Goal: Information Seeking & Learning: Check status

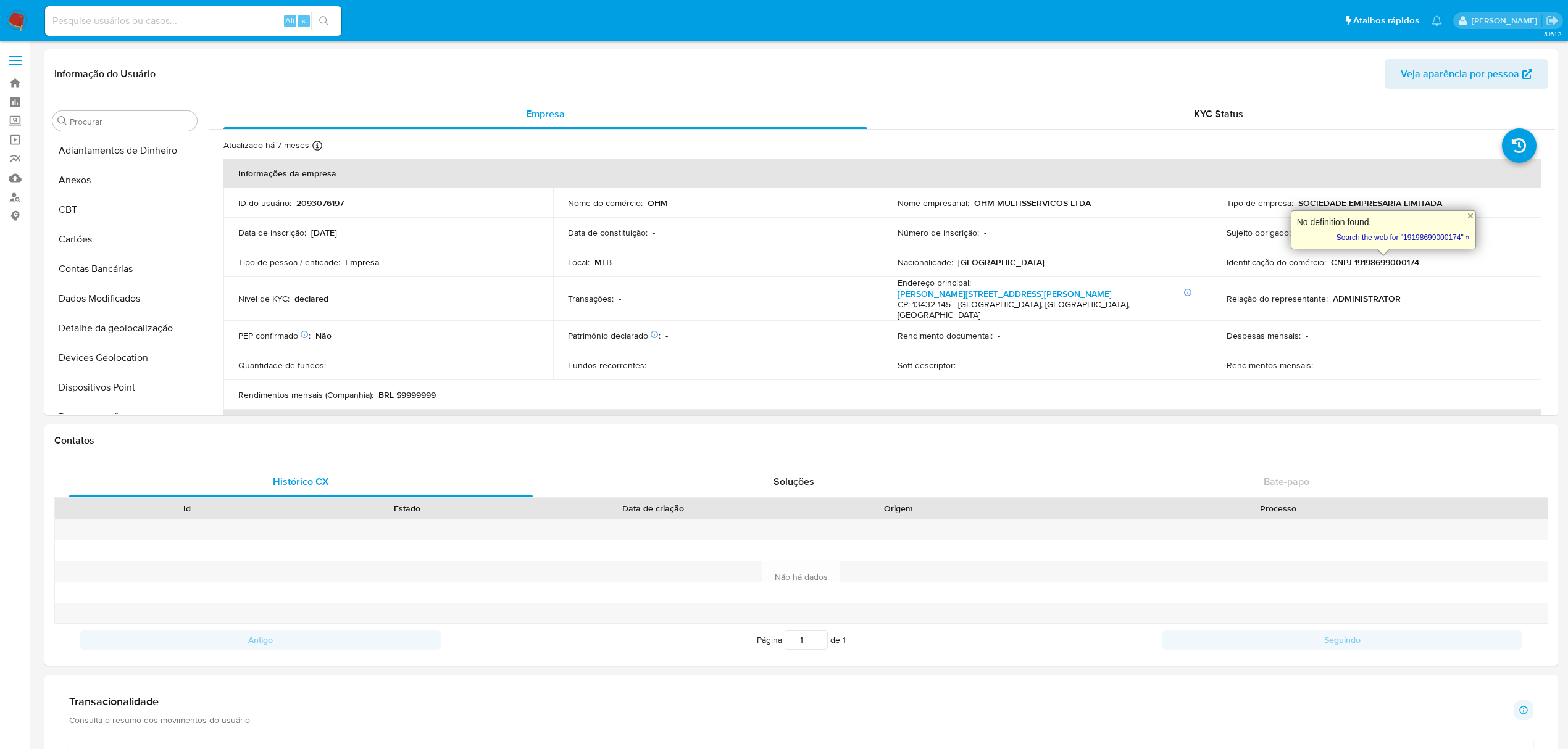
select select "10"
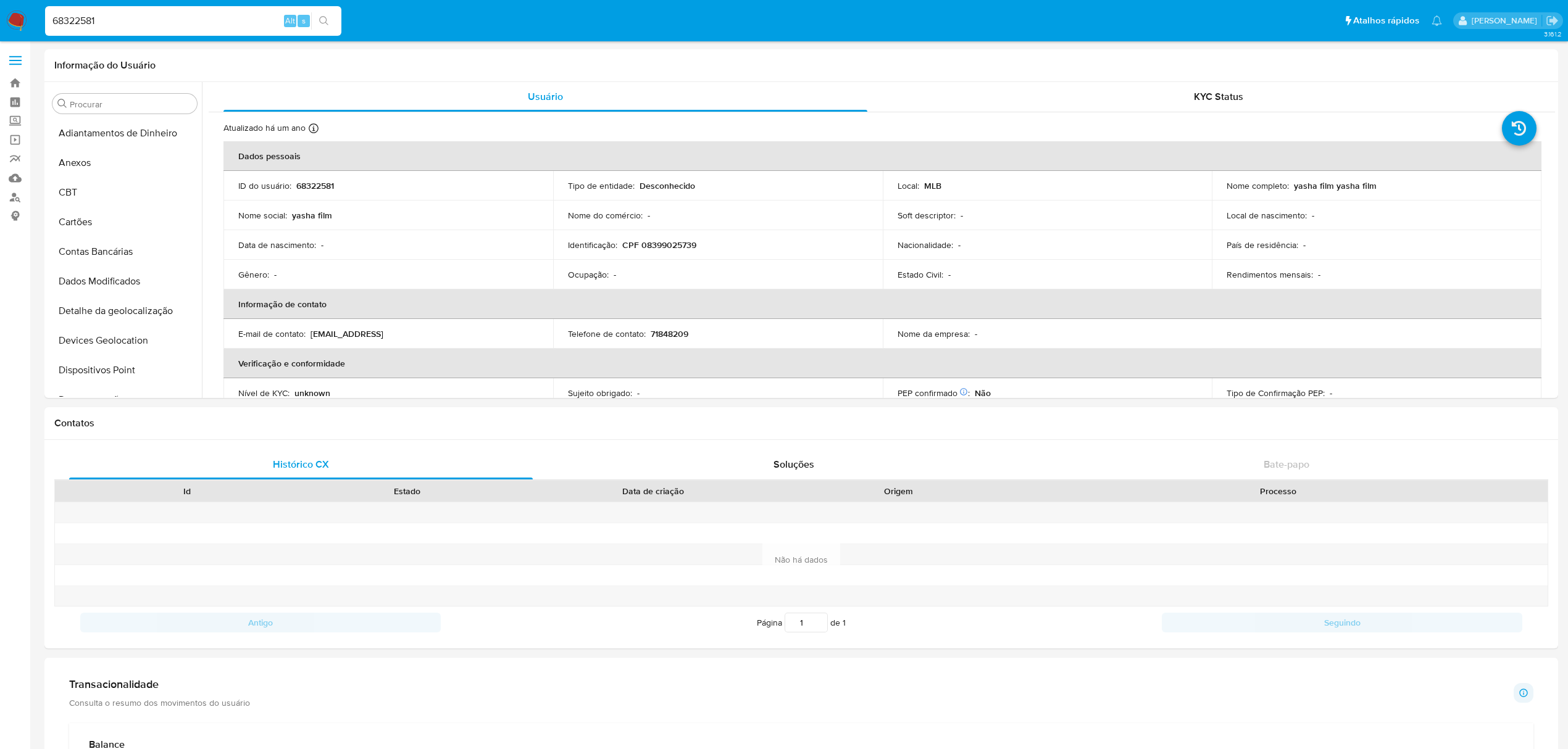
select select "10"
click at [12, 197] on link "Localizador de pessoas" at bounding box center [73, 197] width 147 height 19
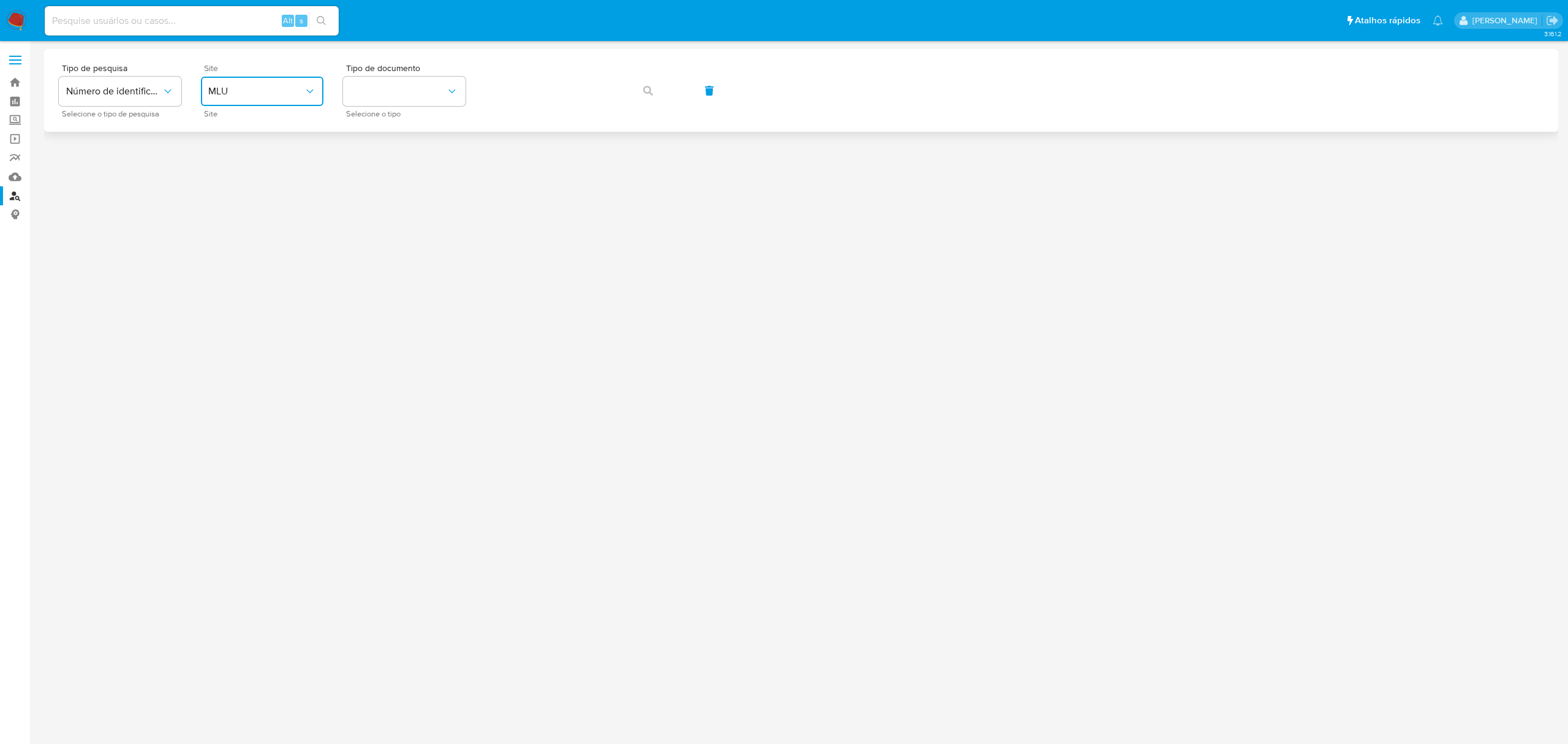
click at [258, 104] on button "MLU" at bounding box center [262, 91] width 122 height 30
drag, startPoint x: 248, startPoint y: 179, endPoint x: 355, endPoint y: 138, distance: 114.6
click at [251, 179] on div "MLB" at bounding box center [258, 184] width 101 height 30
click at [405, 94] on button "identificationType" at bounding box center [404, 91] width 122 height 30
drag, startPoint x: 411, startPoint y: 130, endPoint x: 495, endPoint y: 116, distance: 85.2
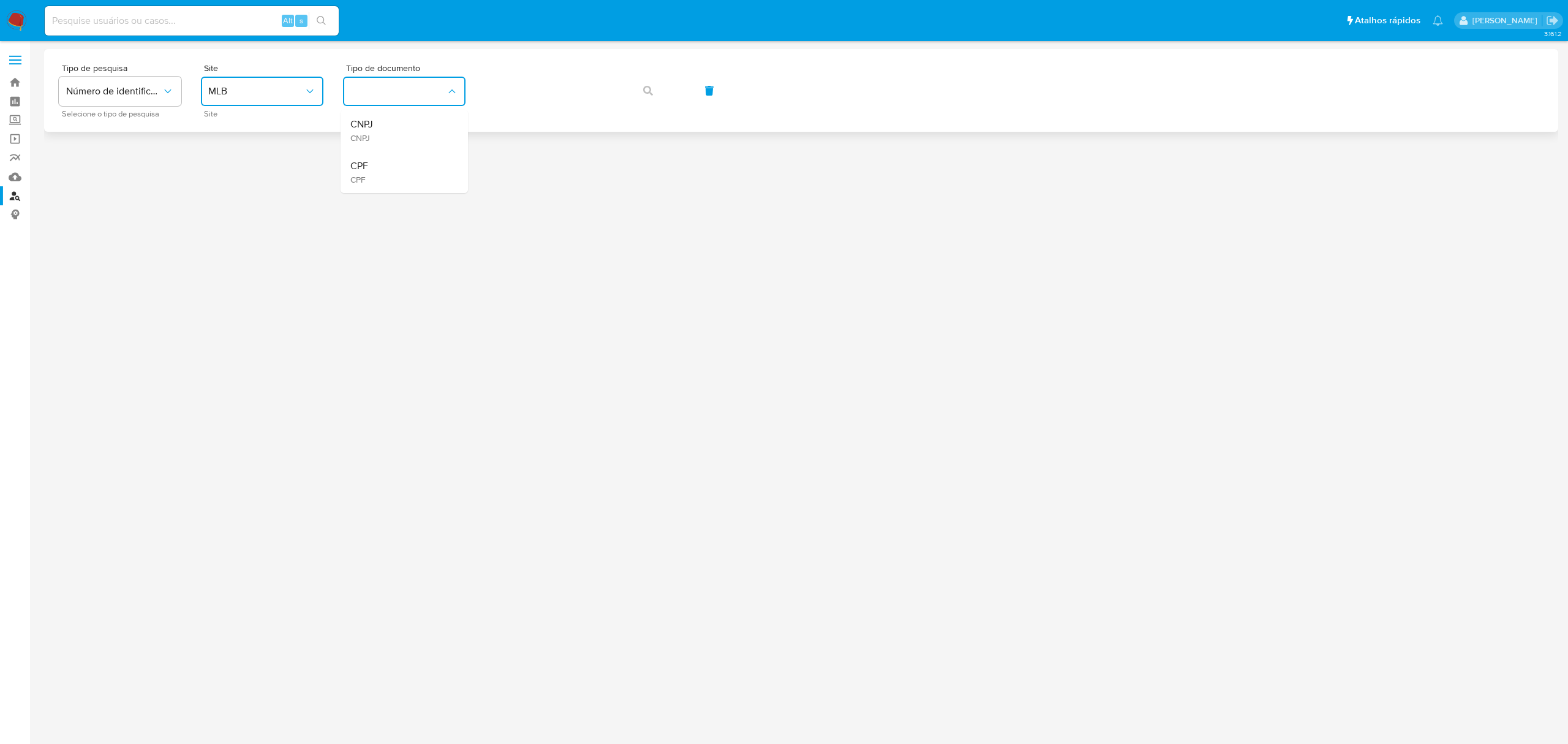
click at [411, 130] on div "CNPJ CNPJ" at bounding box center [400, 130] width 101 height 41
click at [652, 91] on button "button" at bounding box center [648, 91] width 41 height 30
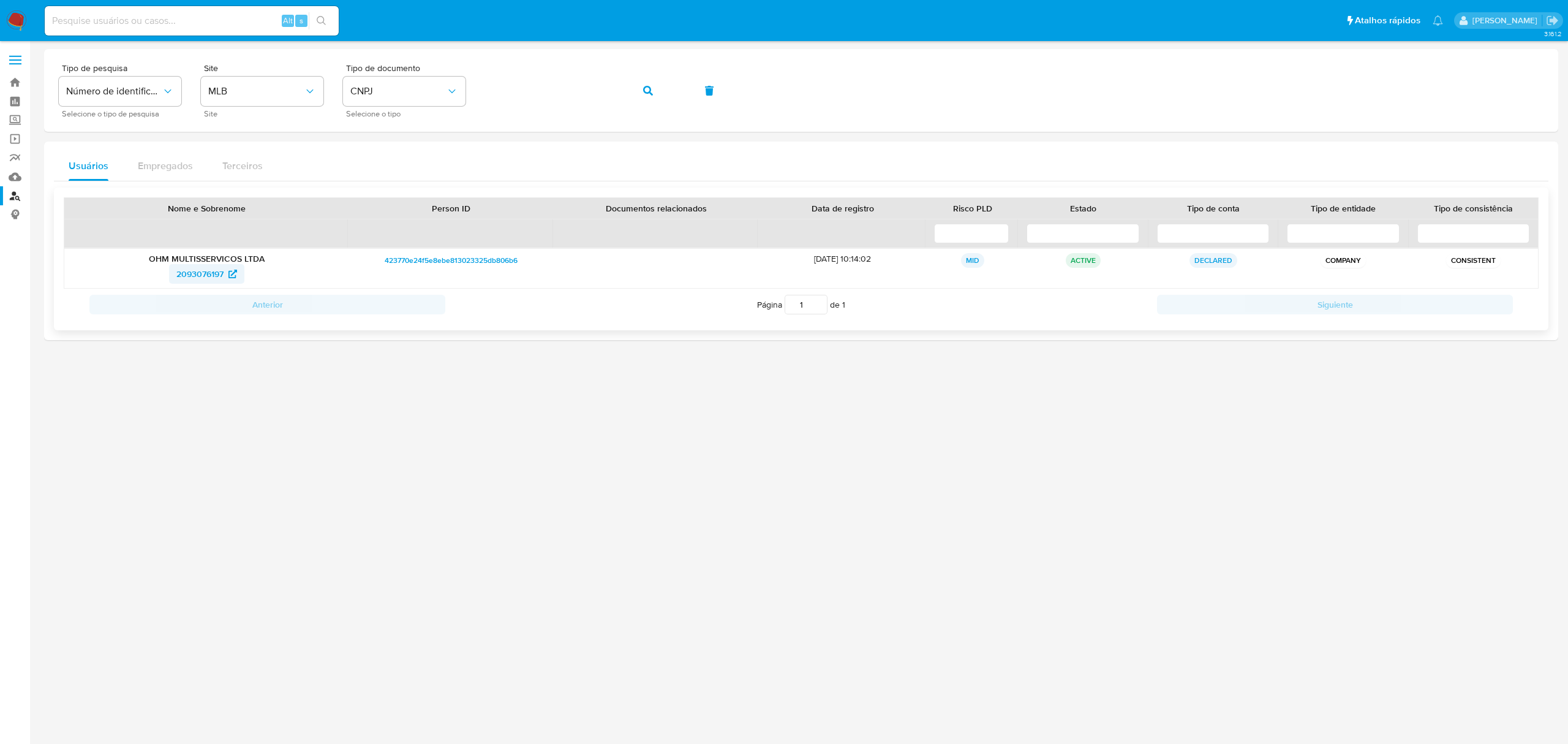
click at [212, 275] on span "2093076197" at bounding box center [200, 274] width 47 height 20
click at [254, 19] on input at bounding box center [191, 21] width 294 height 16
paste input "QvbJQYmSrJBiN2jrERE5La04"
type input "QvbJQYmSrJBiN2jrERE5La04"
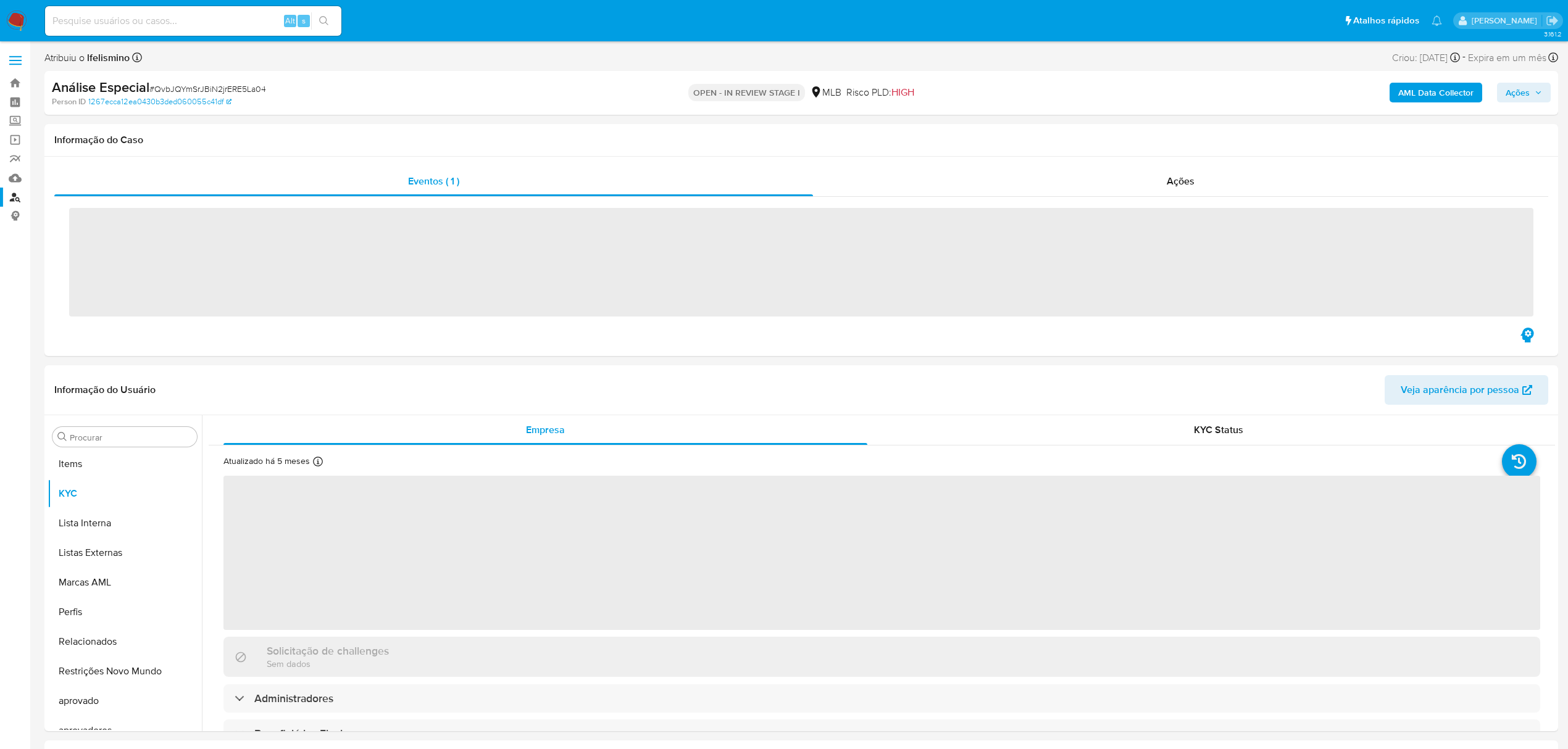
scroll to position [640, 0]
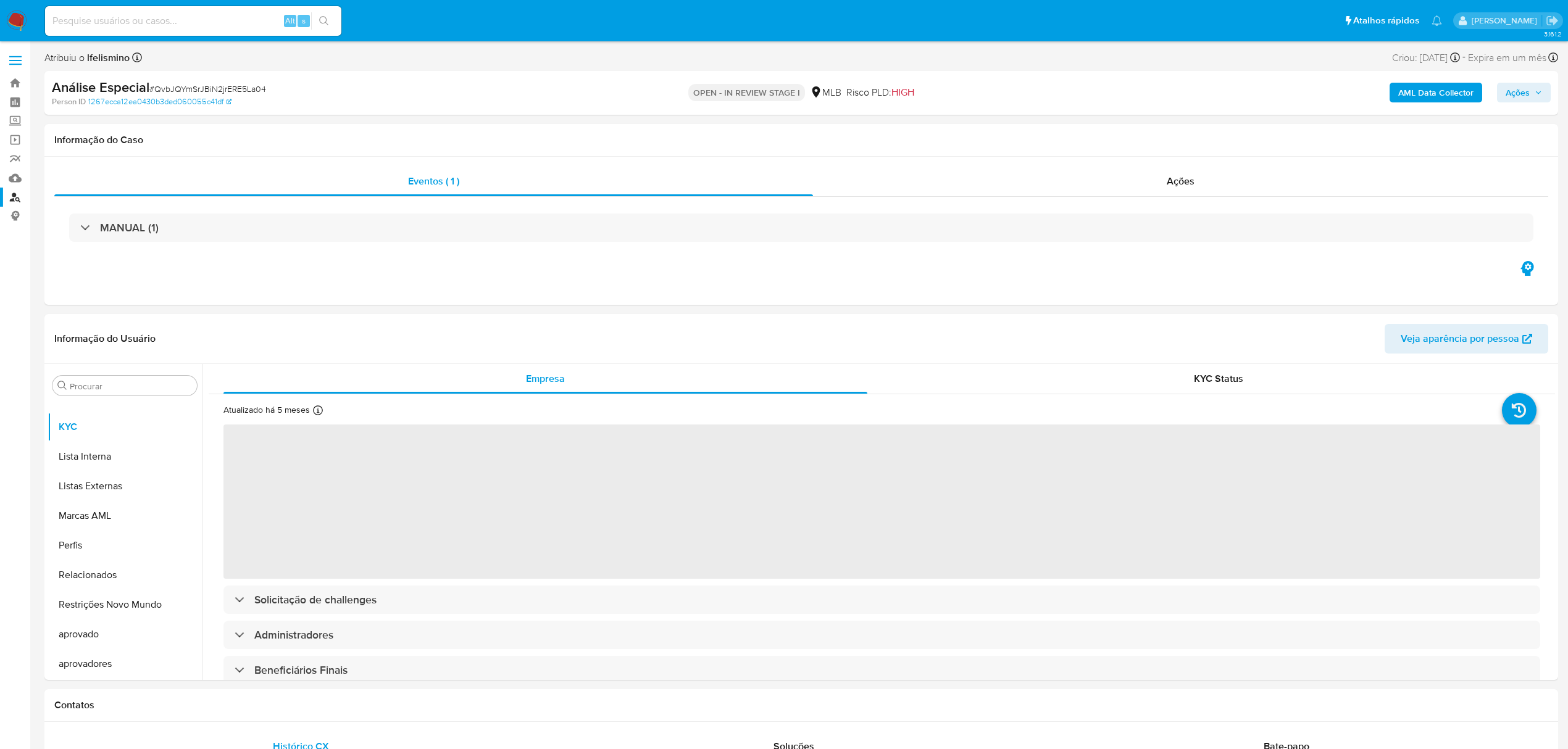
select select "10"
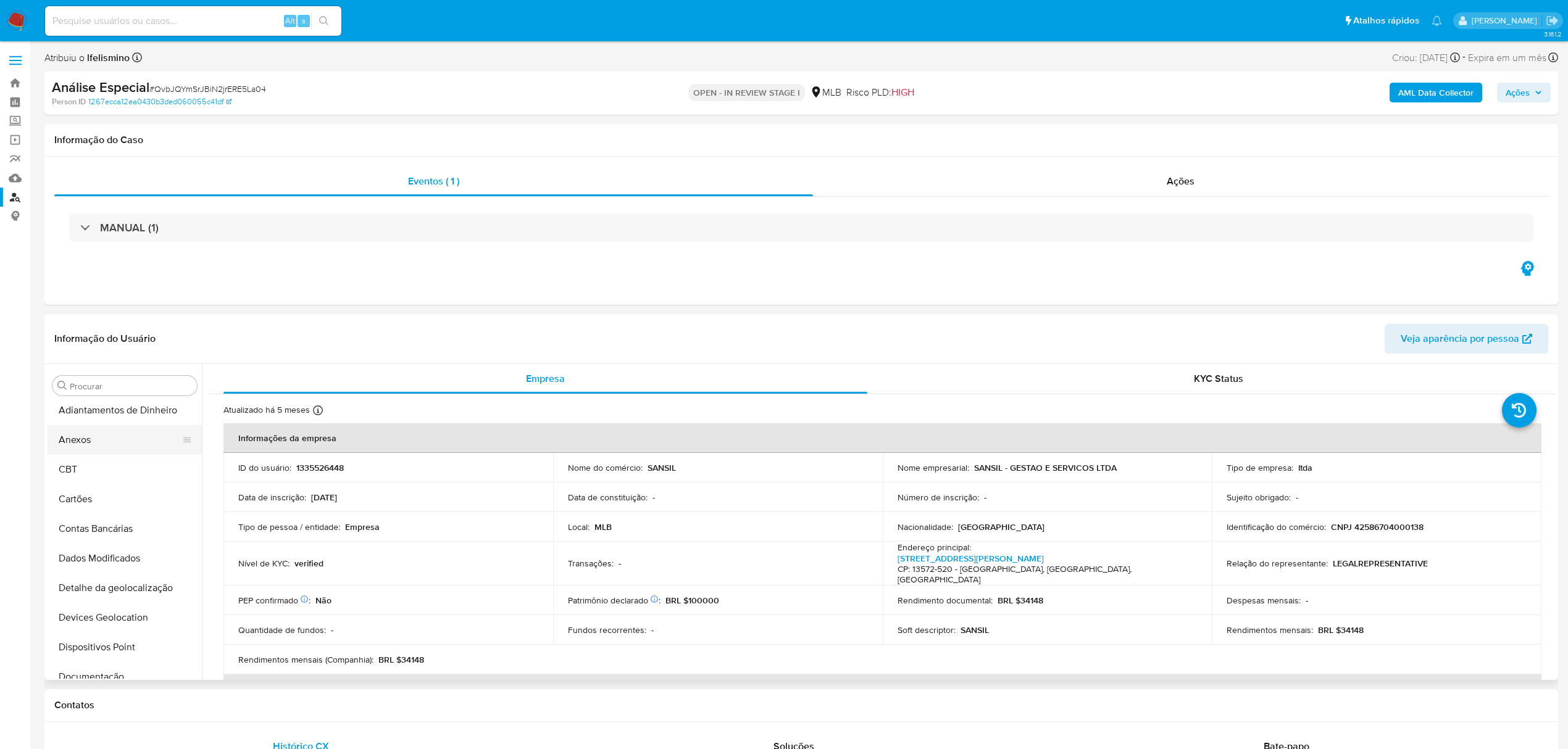
scroll to position [0, 0]
drag, startPoint x: 107, startPoint y: 430, endPoint x: 103, endPoint y: 439, distance: 9.8
click at [106, 430] on button "Anexos" at bounding box center [120, 445] width 144 height 30
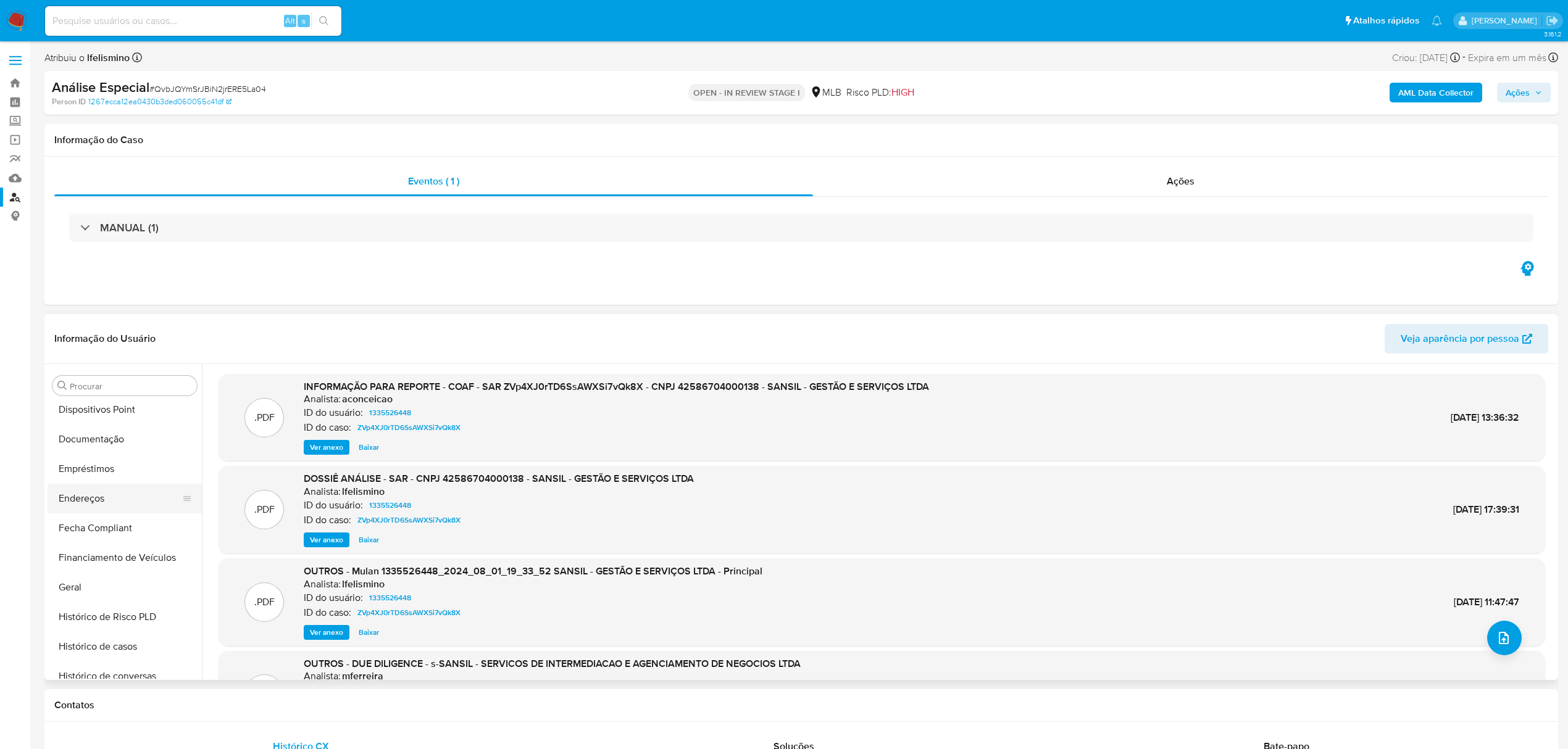
scroll to position [247, 0]
click at [78, 585] on button "Geral" at bounding box center [120, 583] width 144 height 30
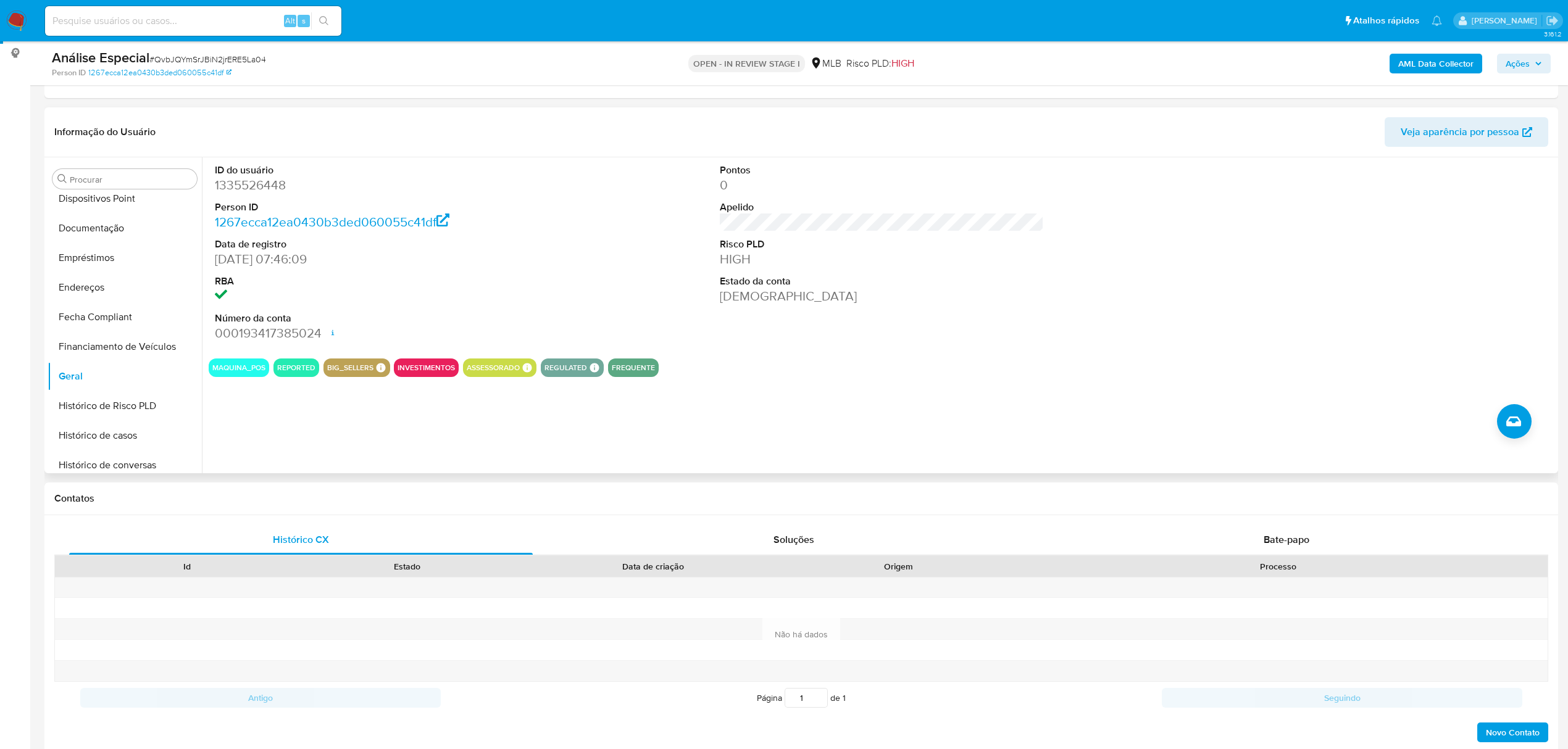
scroll to position [164, 0]
click at [159, 230] on button "Documentação" at bounding box center [120, 227] width 144 height 30
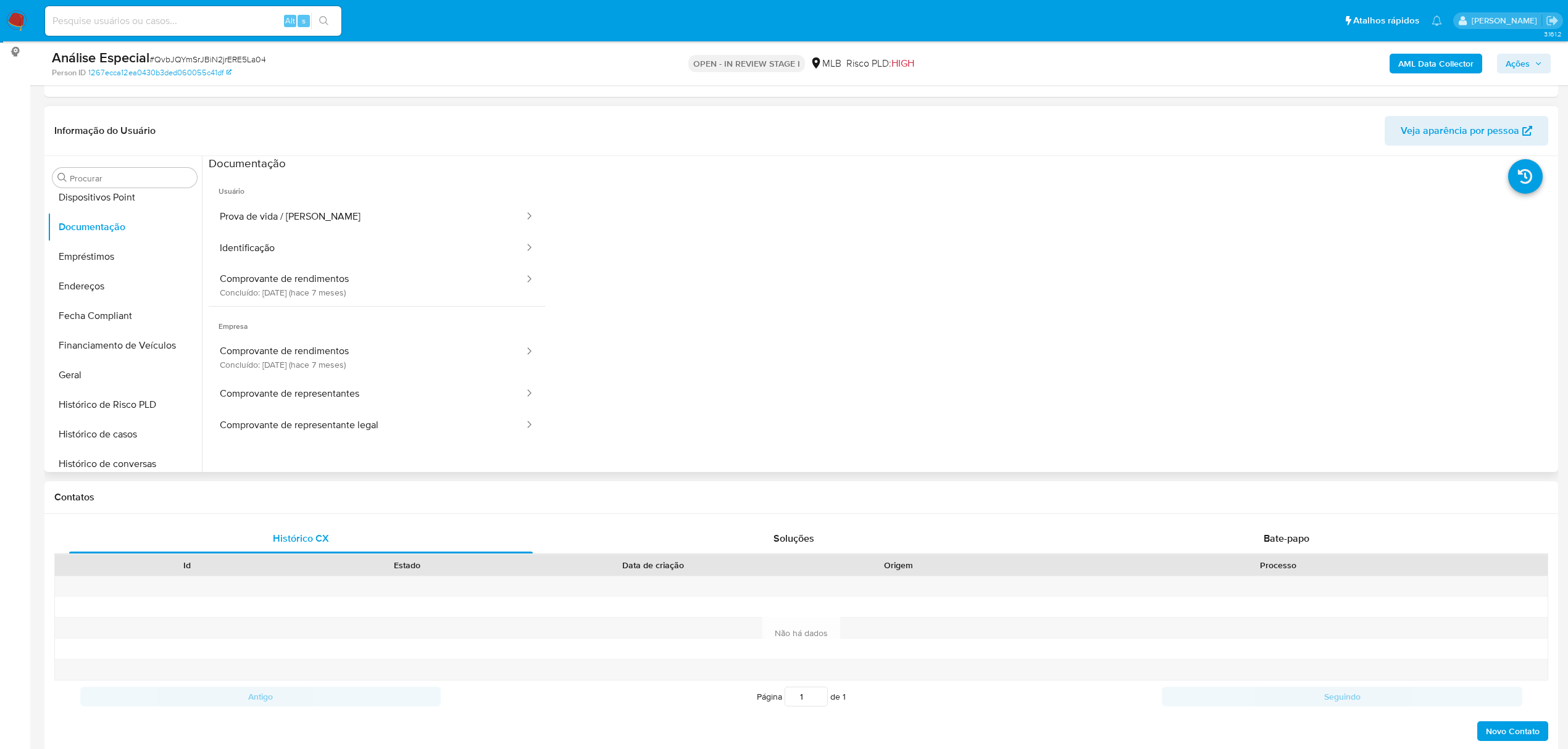
click at [378, 188] on span "Usuário" at bounding box center [377, 187] width 336 height 30
click at [304, 213] on button "Prova de vida / Selfie" at bounding box center [367, 216] width 317 height 32
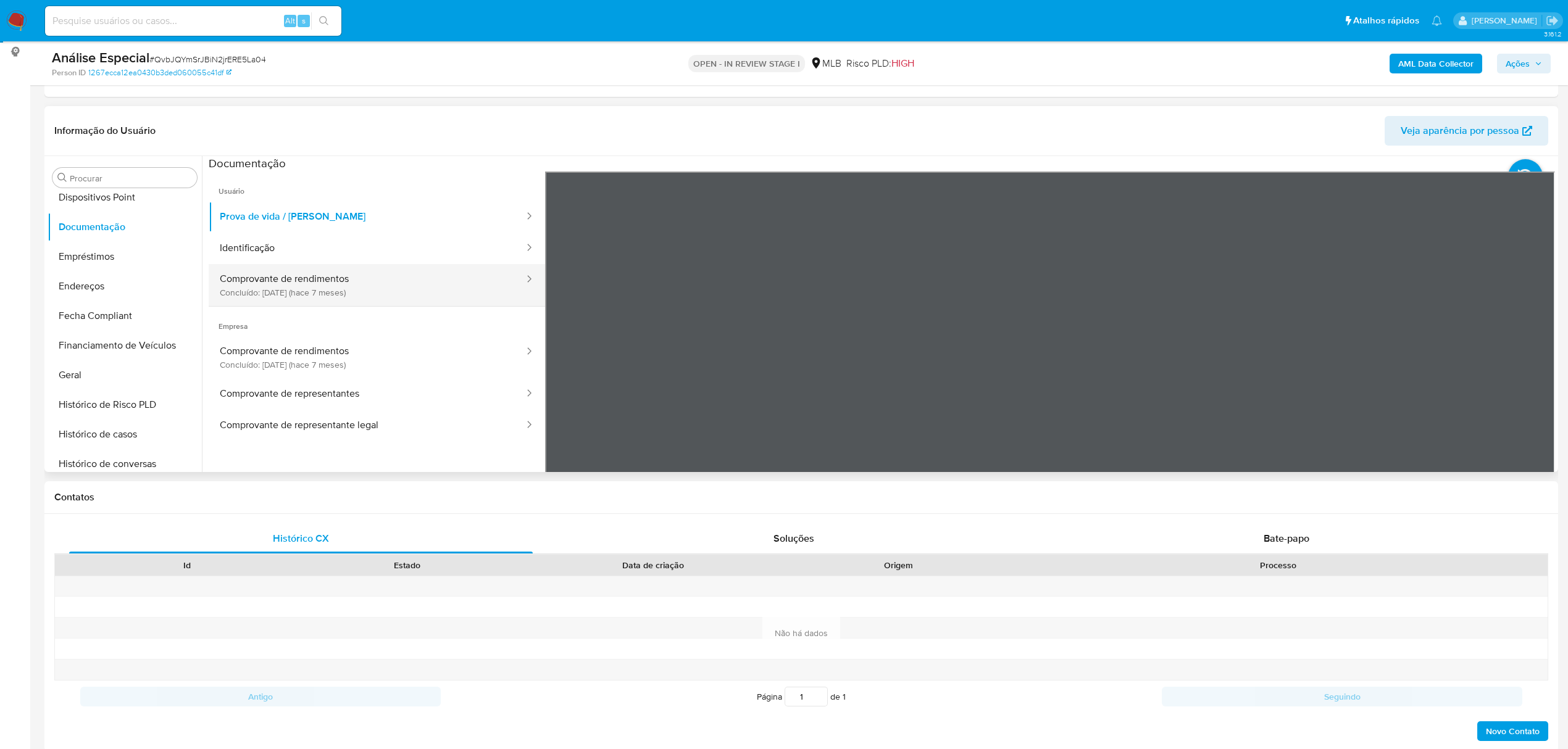
click at [336, 280] on button "Comprovante de rendimentos Concluído: 10/03/2025 (hace 7 meses)" at bounding box center [367, 284] width 317 height 42
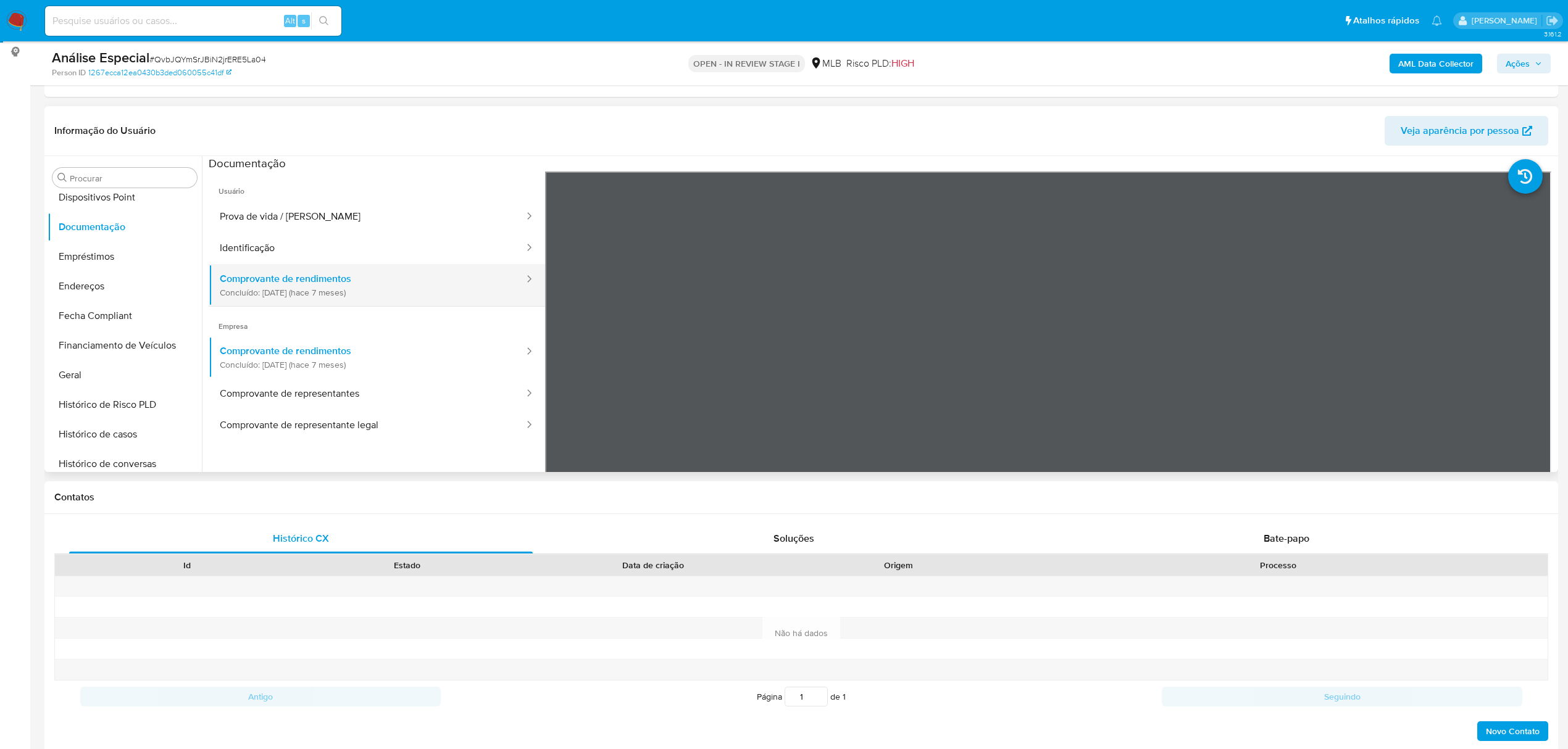
click at [250, 269] on button "Comprovante de rendimentos Concluído: 10/03/2025 (hace 7 meses)" at bounding box center [367, 284] width 317 height 42
click at [284, 246] on button "Identificação" at bounding box center [367, 248] width 317 height 32
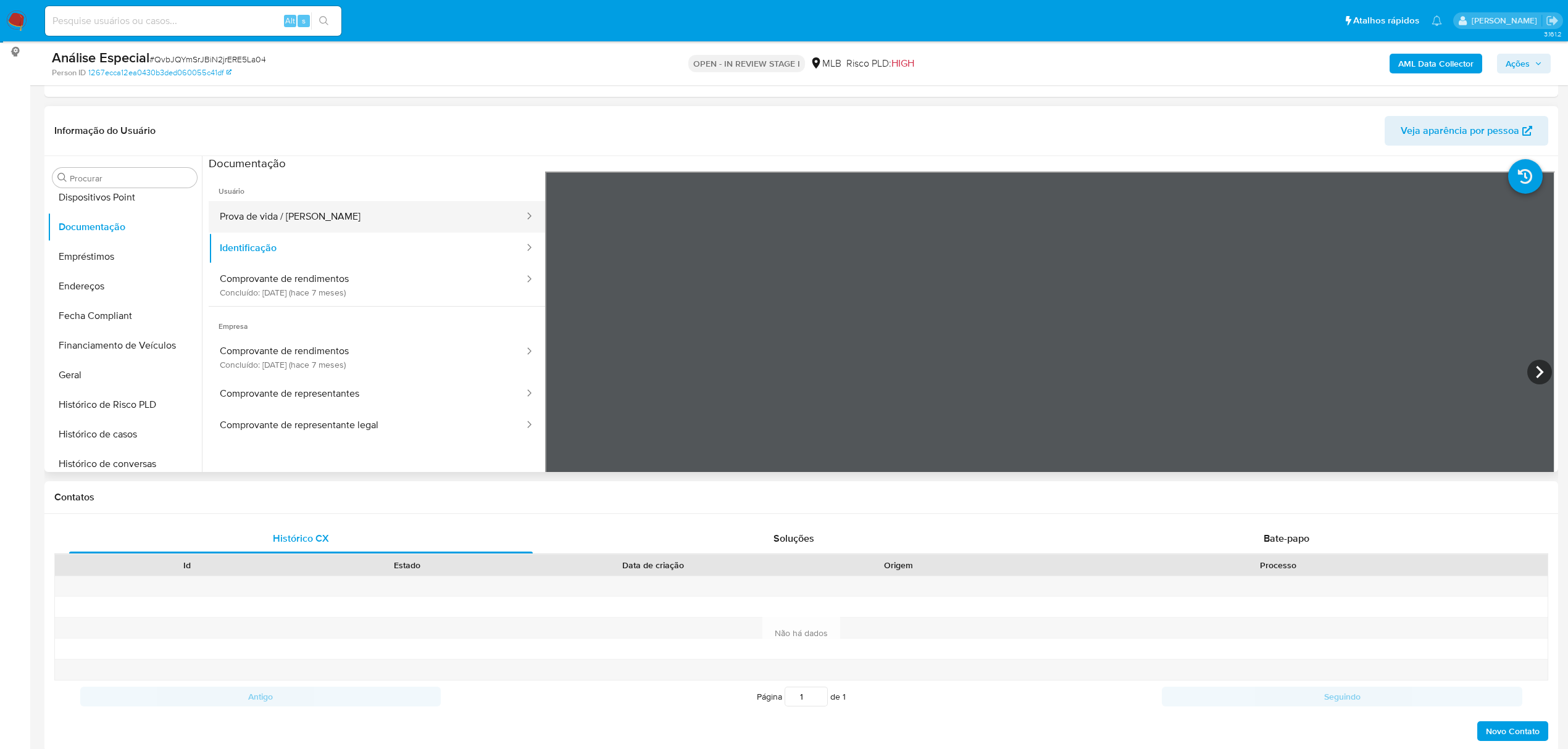
click at [332, 212] on button "Prova de vida / Selfie" at bounding box center [367, 216] width 317 height 32
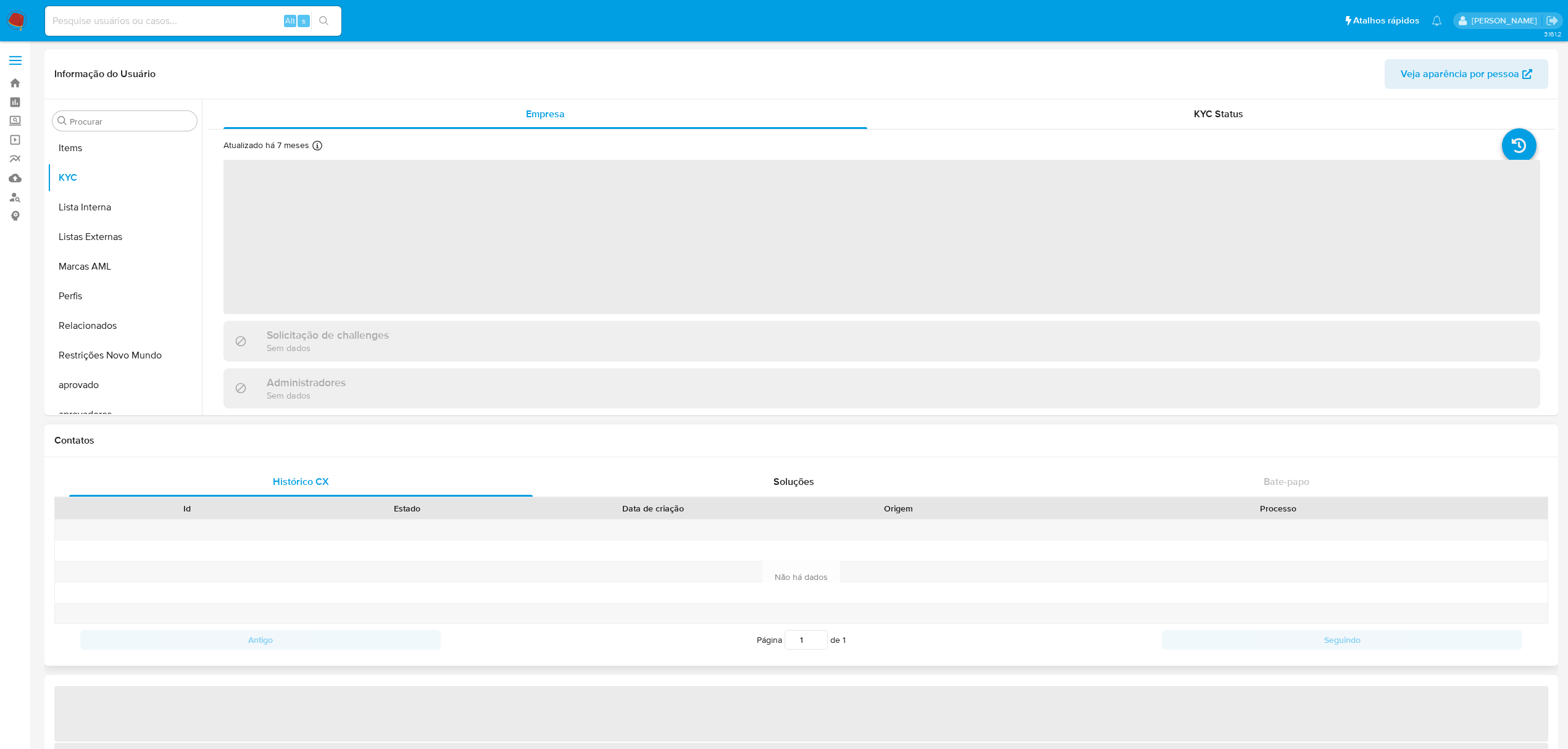
scroll to position [639, 0]
select select "10"
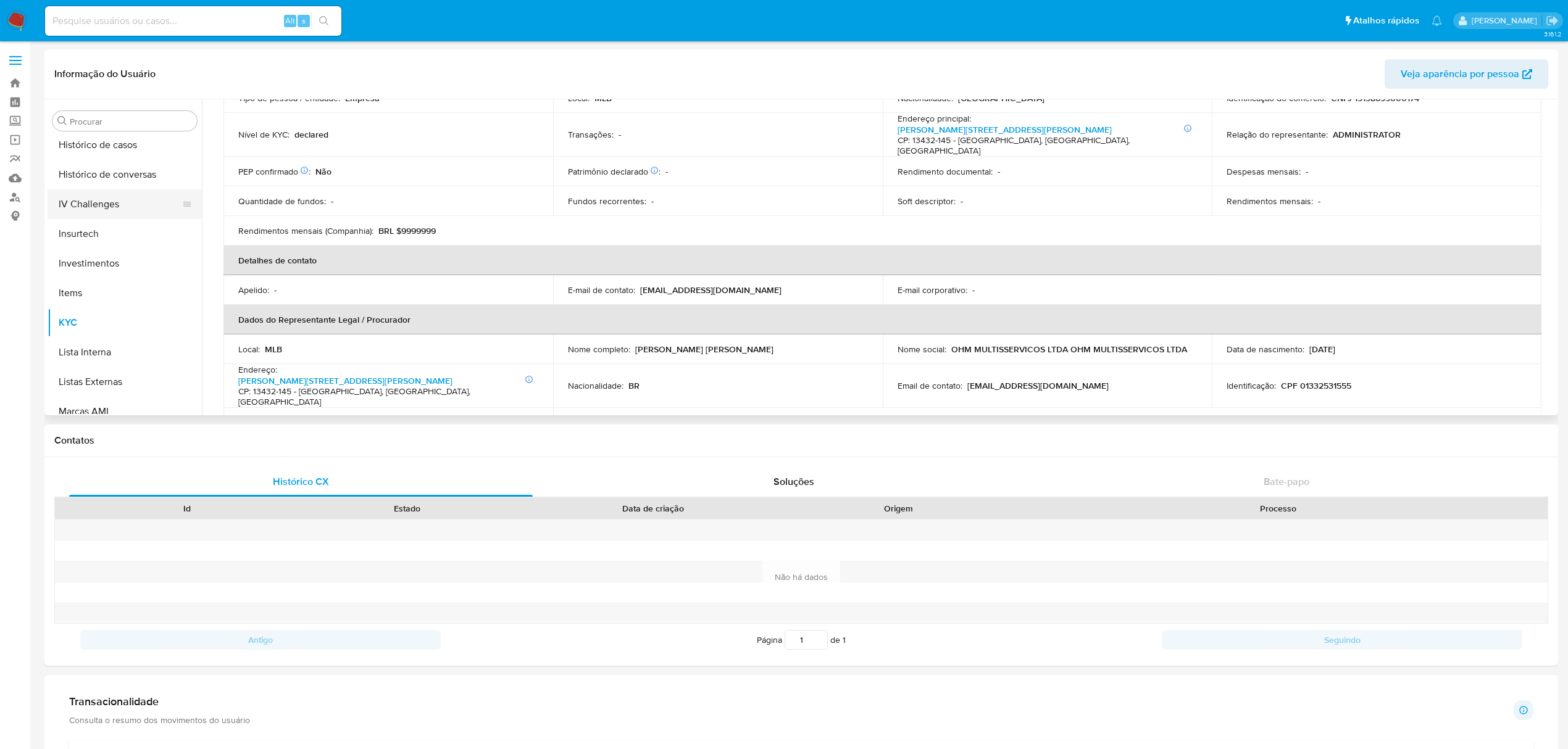
scroll to position [475, 0]
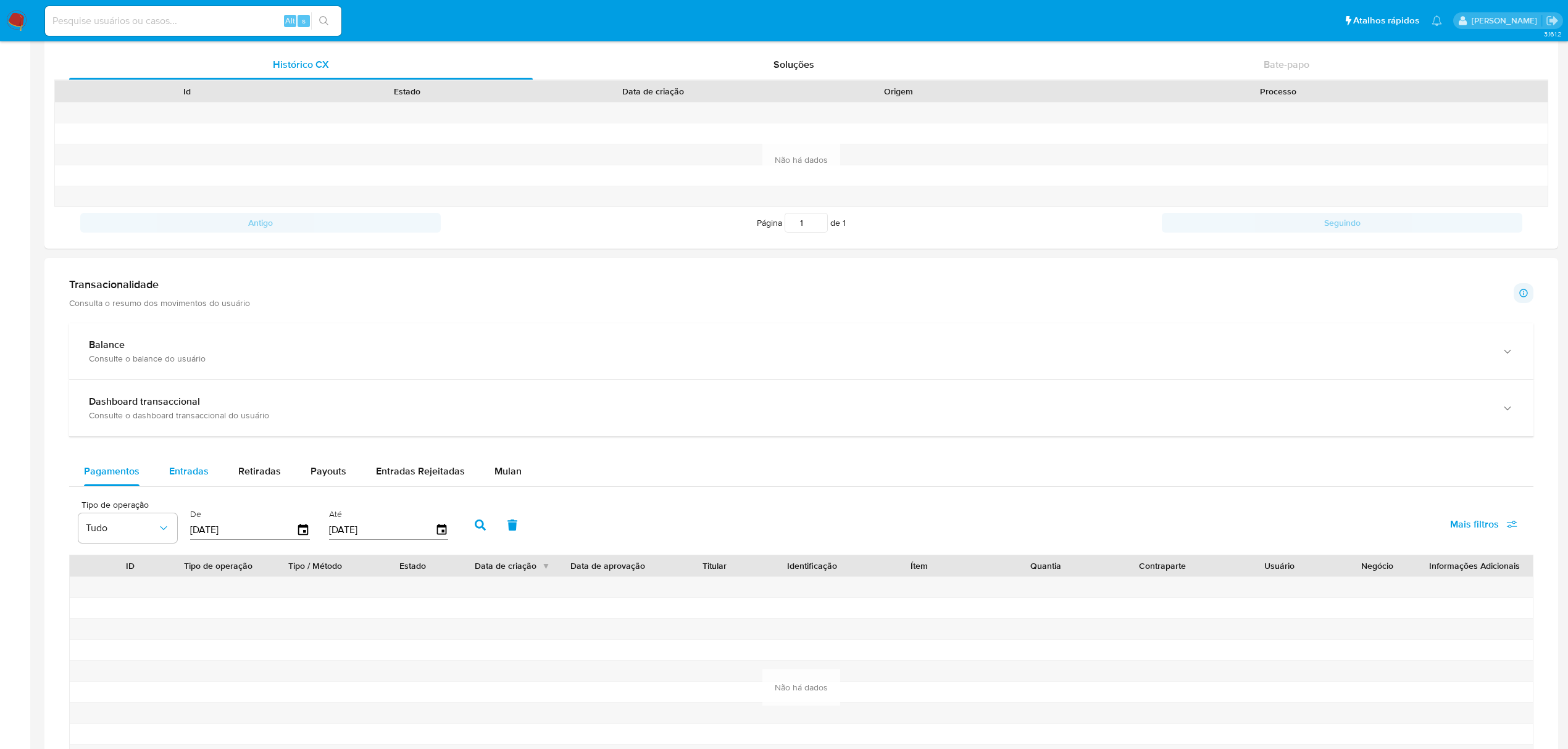
click at [190, 470] on span "Entradas" at bounding box center [189, 471] width 39 height 14
select select "10"
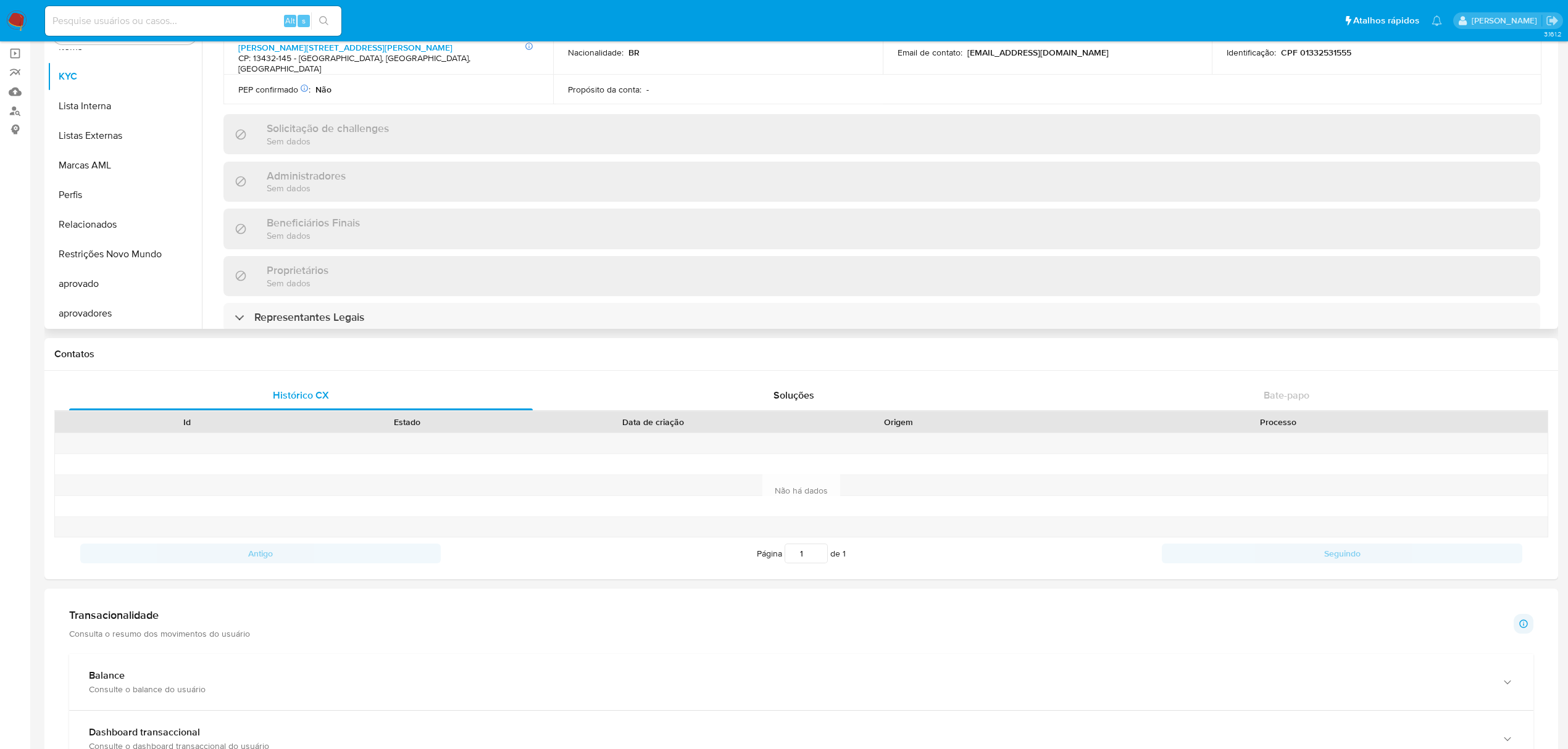
scroll to position [0, 0]
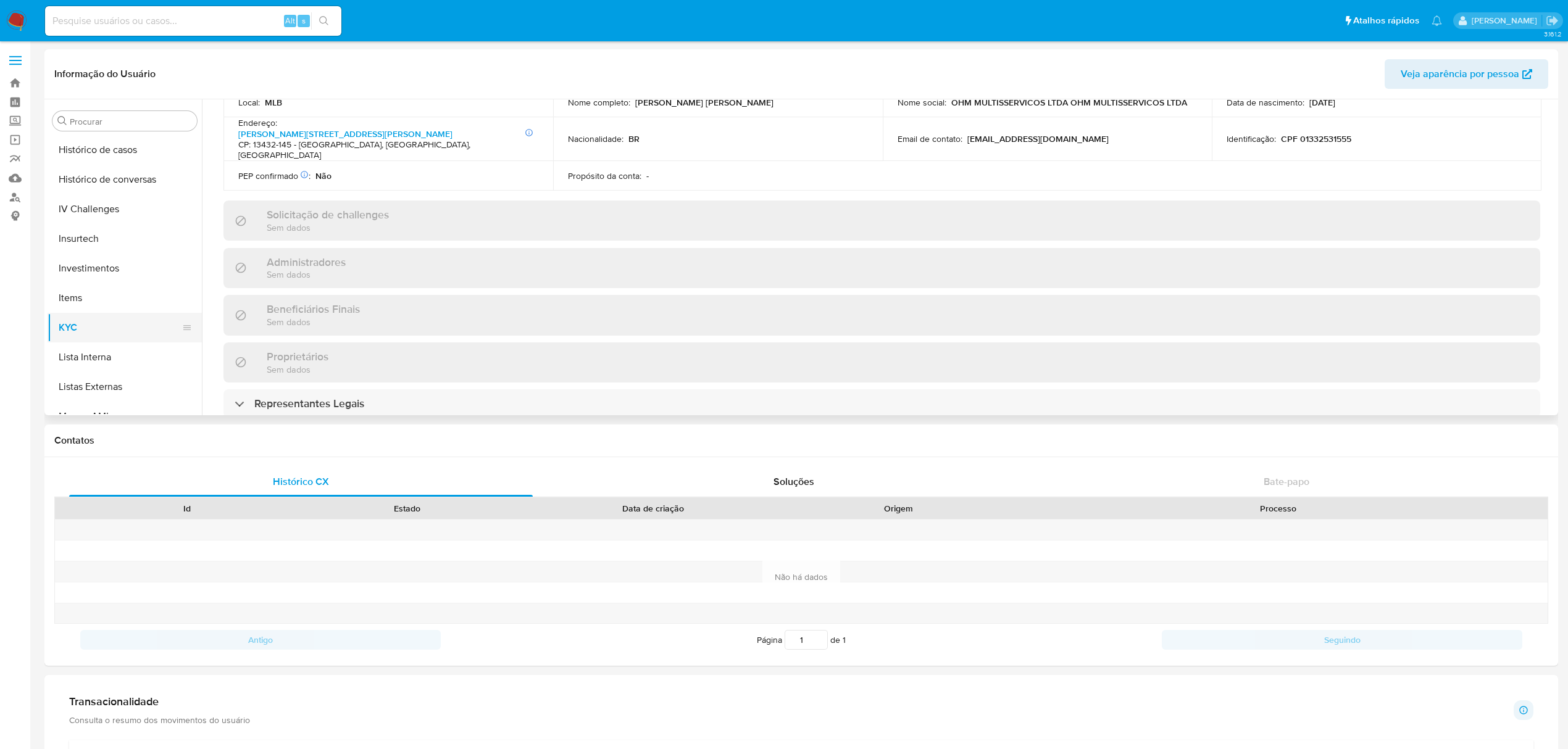
drag, startPoint x: 95, startPoint y: 338, endPoint x: 103, endPoint y: 336, distance: 8.2
click at [95, 339] on button "KYC" at bounding box center [120, 328] width 144 height 30
drag, startPoint x: 77, startPoint y: 340, endPoint x: 89, endPoint y: 332, distance: 14.4
click at [77, 342] on button "Geral" at bounding box center [120, 338] width 144 height 30
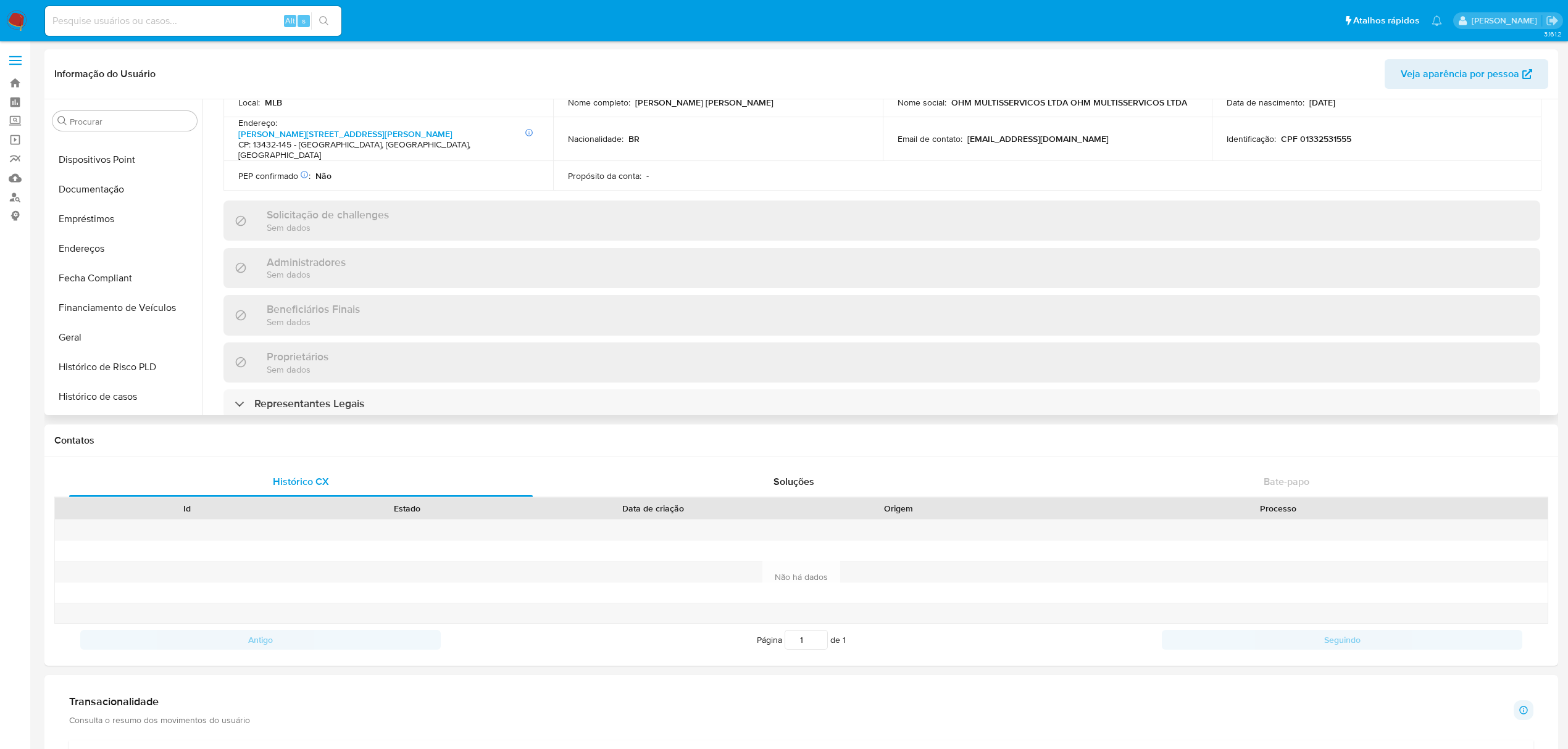
scroll to position [0, 0]
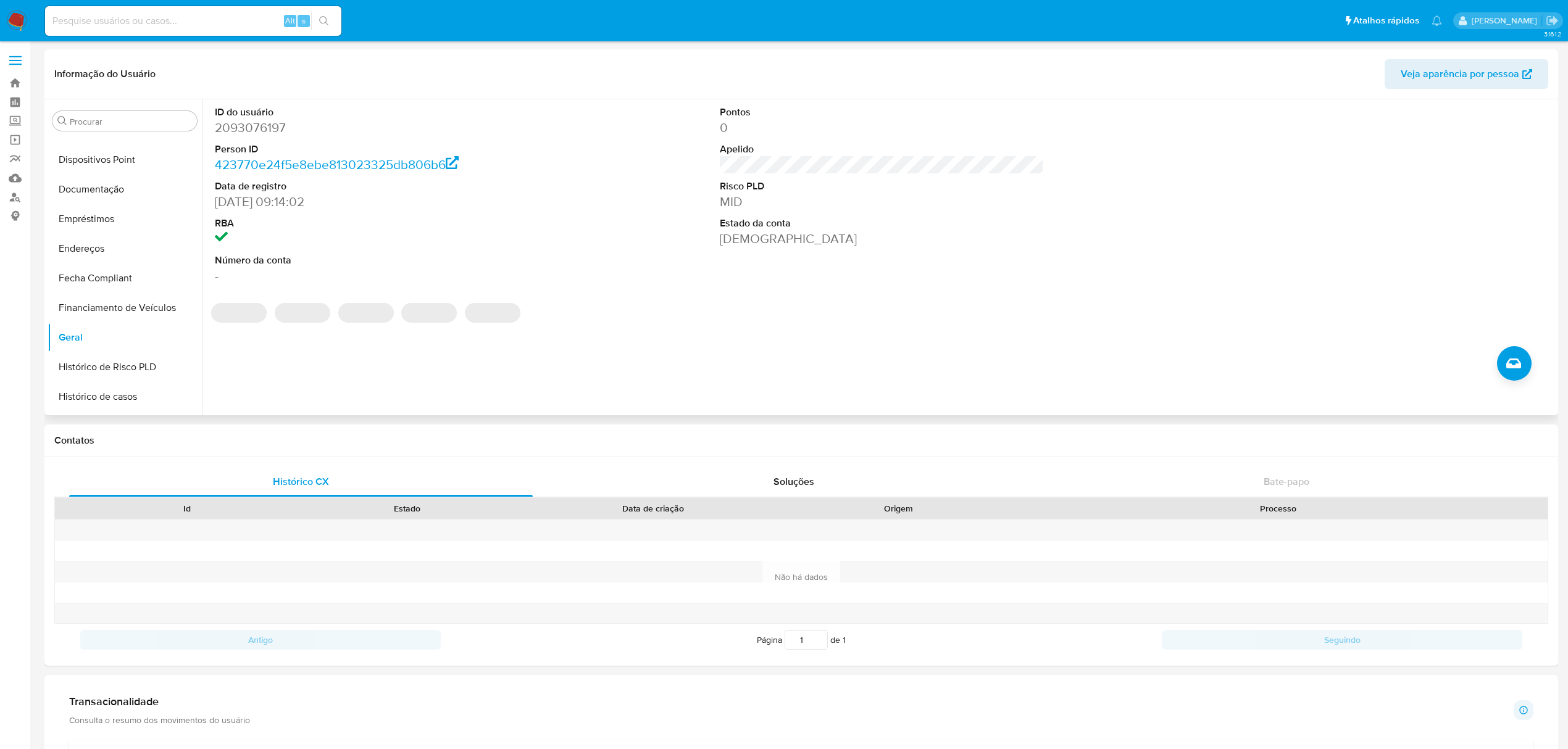
click at [269, 136] on dd "2093076197" at bounding box center [377, 128] width 324 height 17
copy dd "2093076197"
